Goal: Find specific page/section: Find specific page/section

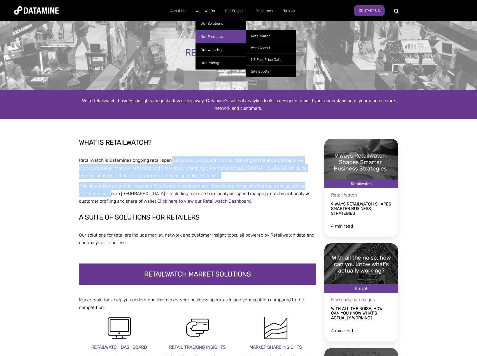
click at [206, 32] on link "Our Products" at bounding box center [221, 36] width 50 height 13
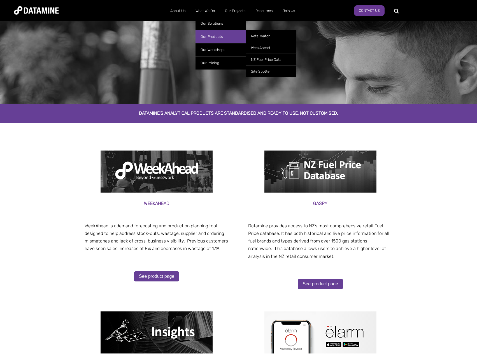
click at [207, 35] on link "Our Products" at bounding box center [221, 36] width 50 height 13
